Goal: Task Accomplishment & Management: Complete application form

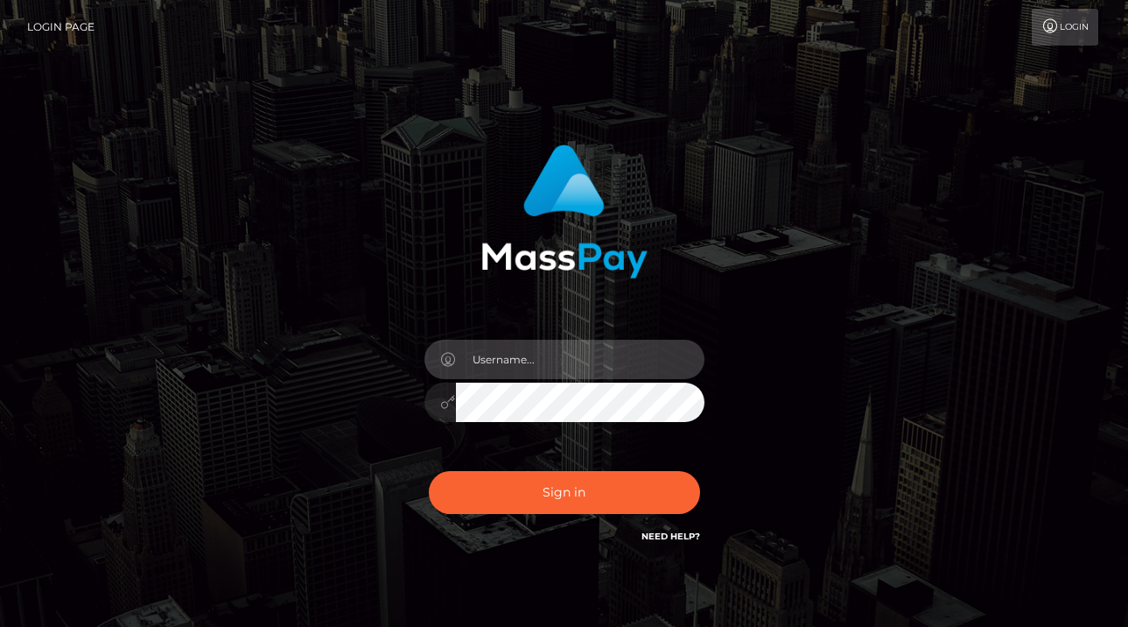
click at [593, 362] on input "text" at bounding box center [580, 359] width 249 height 39
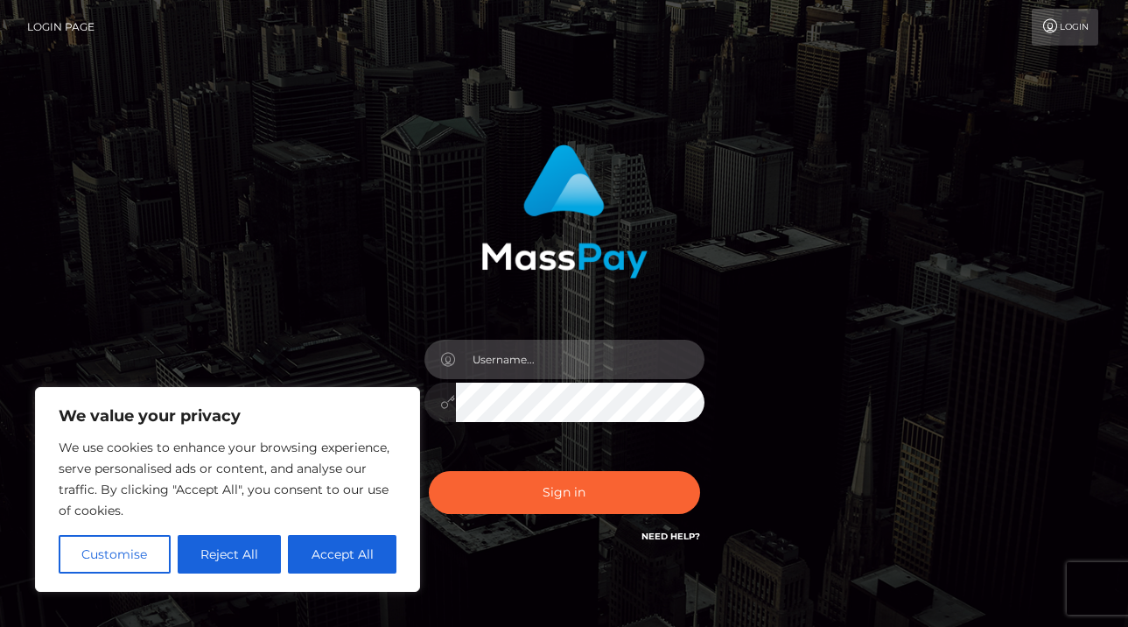
type input "whisperaudios@hotmail.com"
click at [370, 560] on button "Accept All" at bounding box center [342, 554] width 109 height 39
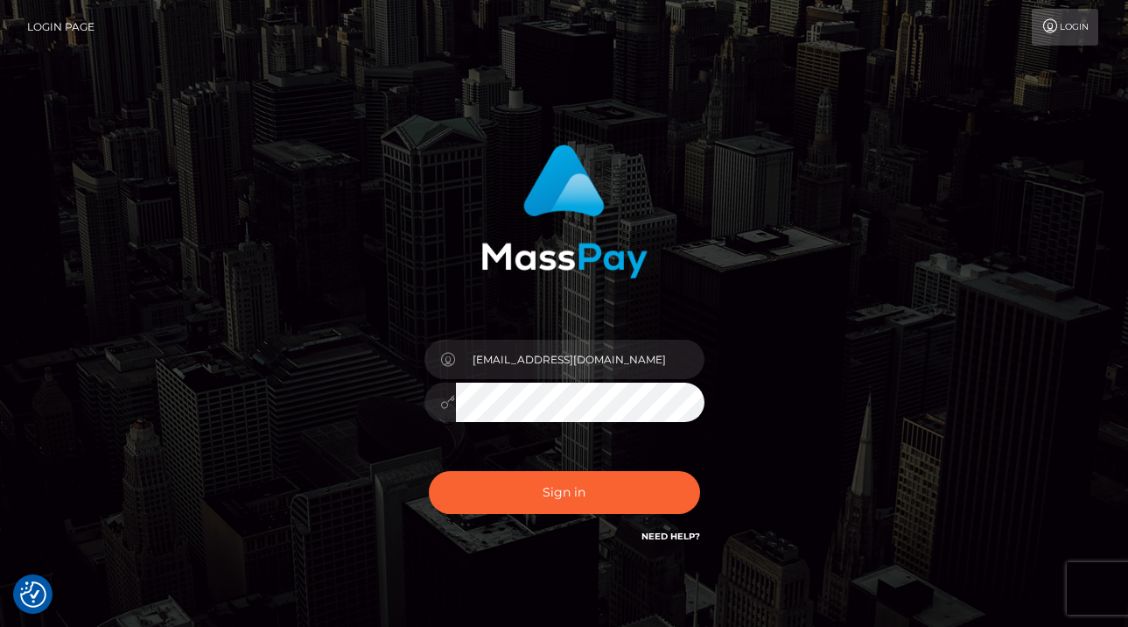
checkbox input "true"
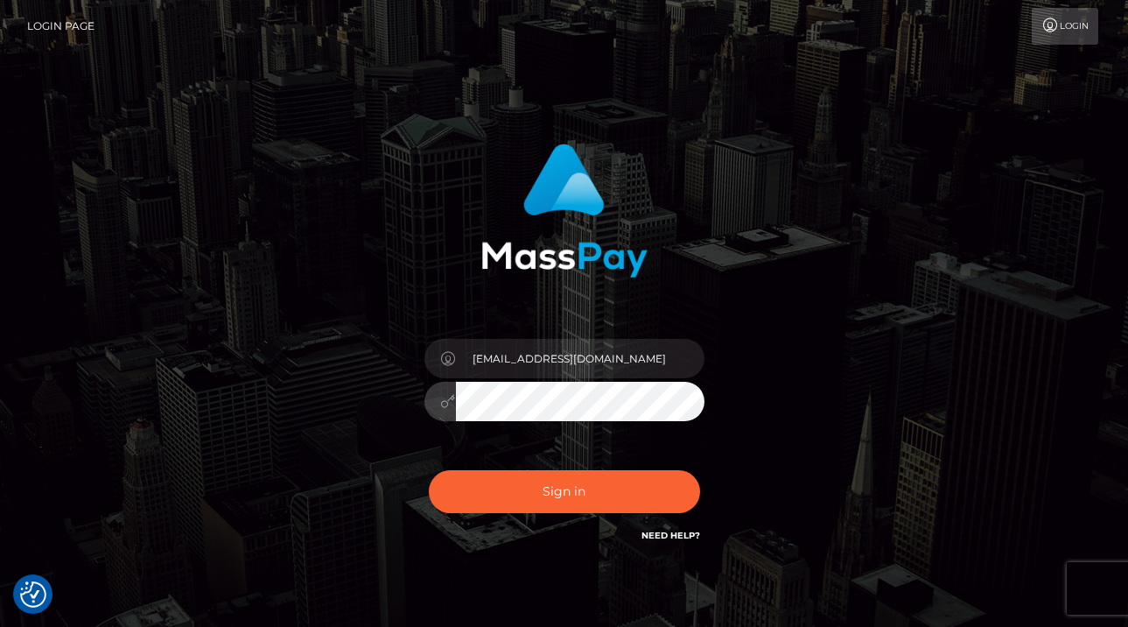
click at [429, 470] on button "Sign in" at bounding box center [564, 491] width 271 height 43
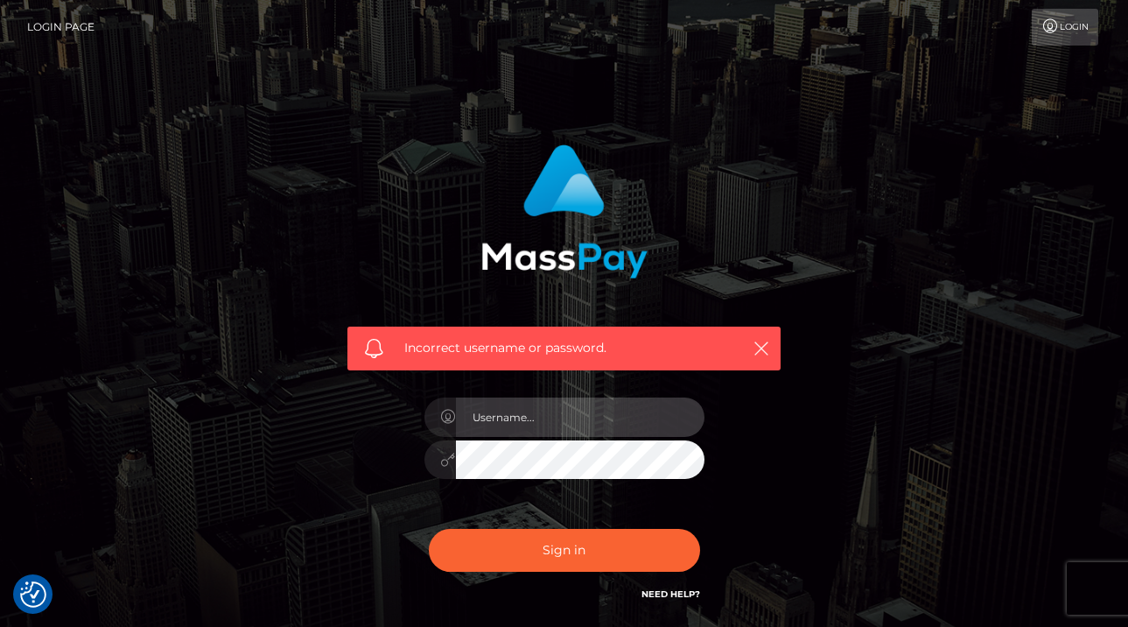
click at [571, 422] on input "text" at bounding box center [580, 416] width 249 height 39
type input "whisperaudiosasmr"
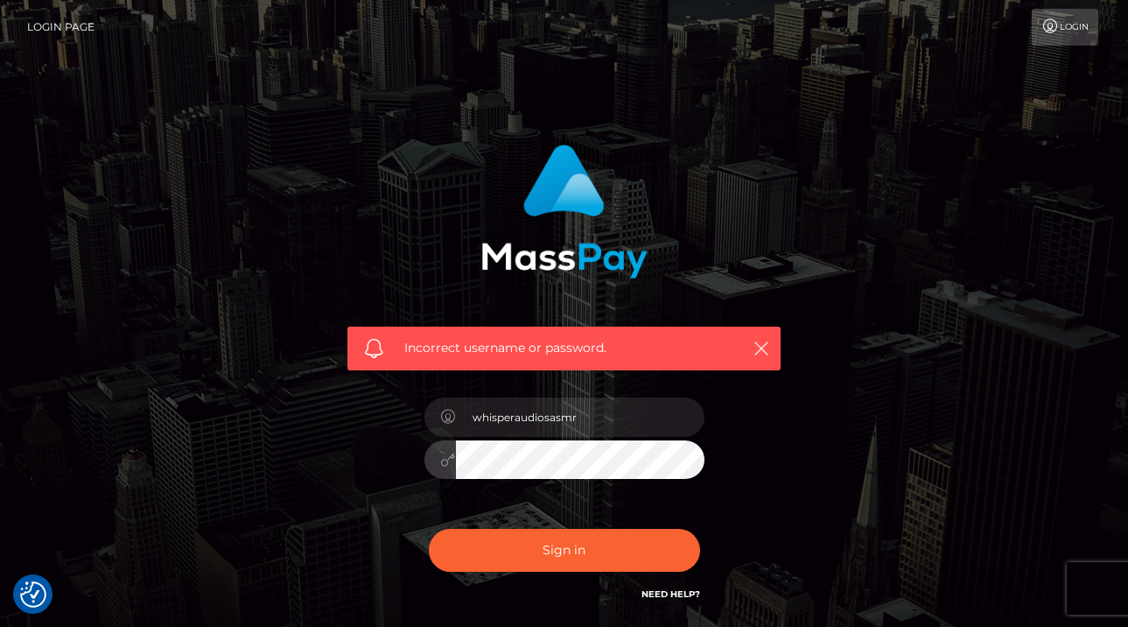
click at [429, 529] on button "Sign in" at bounding box center [564, 550] width 271 height 43
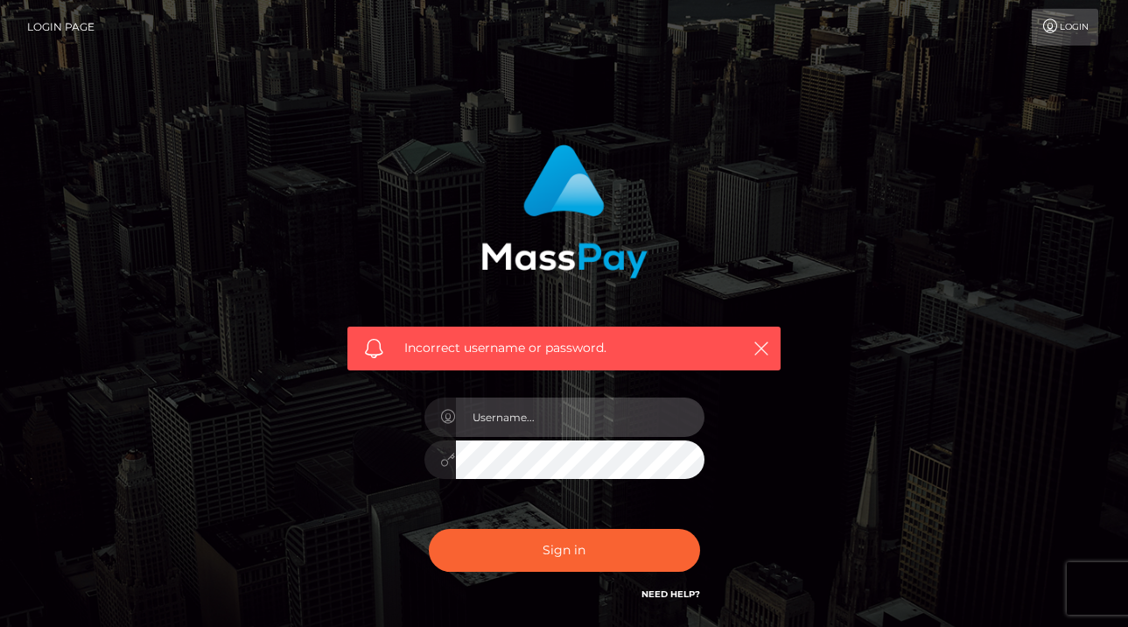
click at [611, 425] on input "text" at bounding box center [580, 416] width 249 height 39
type input "whisperaudiosasmr@hotmail.com"
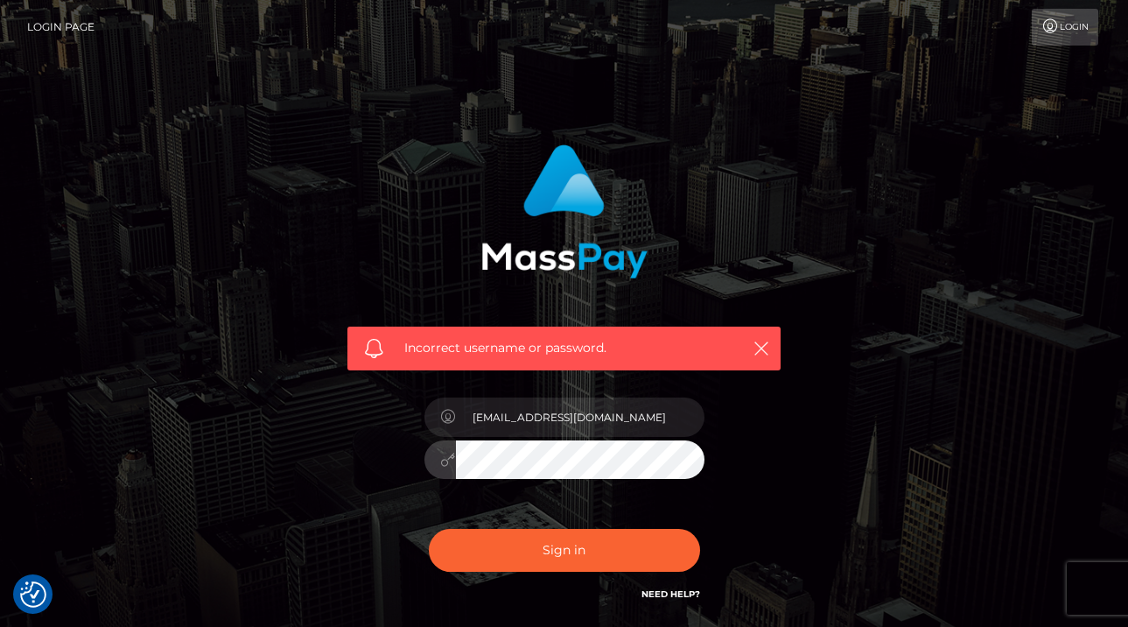
click at [429, 529] on button "Sign in" at bounding box center [564, 550] width 271 height 43
